Goal: Transaction & Acquisition: Purchase product/service

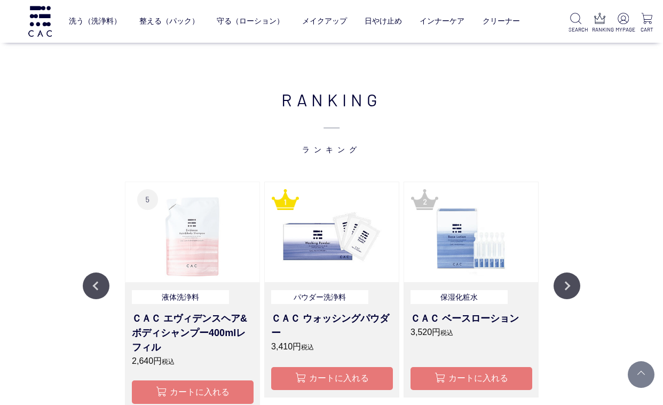
click at [187, 219] on img at bounding box center [192, 232] width 134 height 100
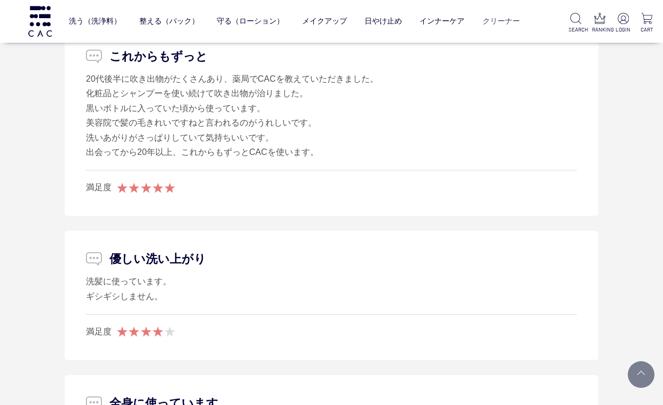
scroll to position [1762, 0]
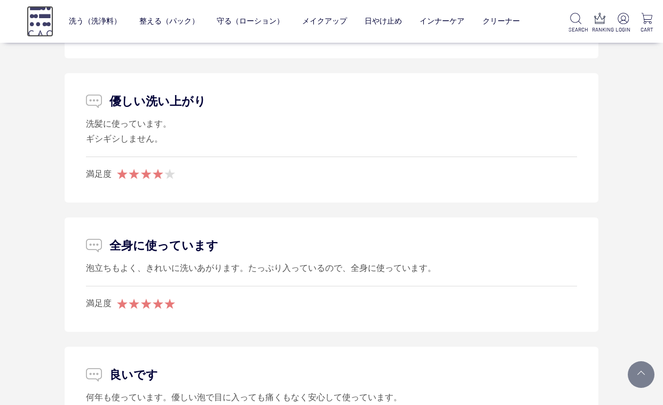
click at [42, 26] on img at bounding box center [40, 21] width 27 height 30
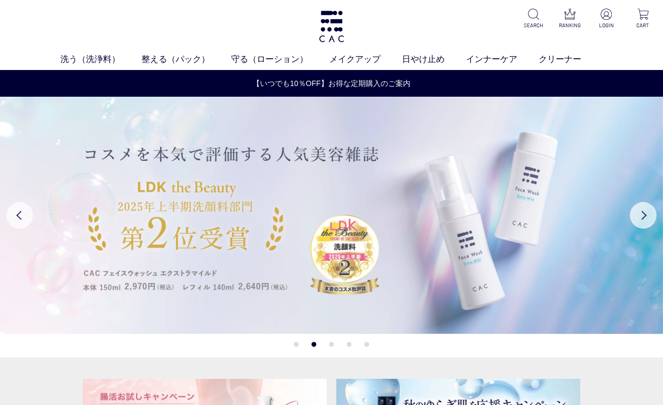
scroll to position [160, 0]
